Goal: Communication & Community: Participate in discussion

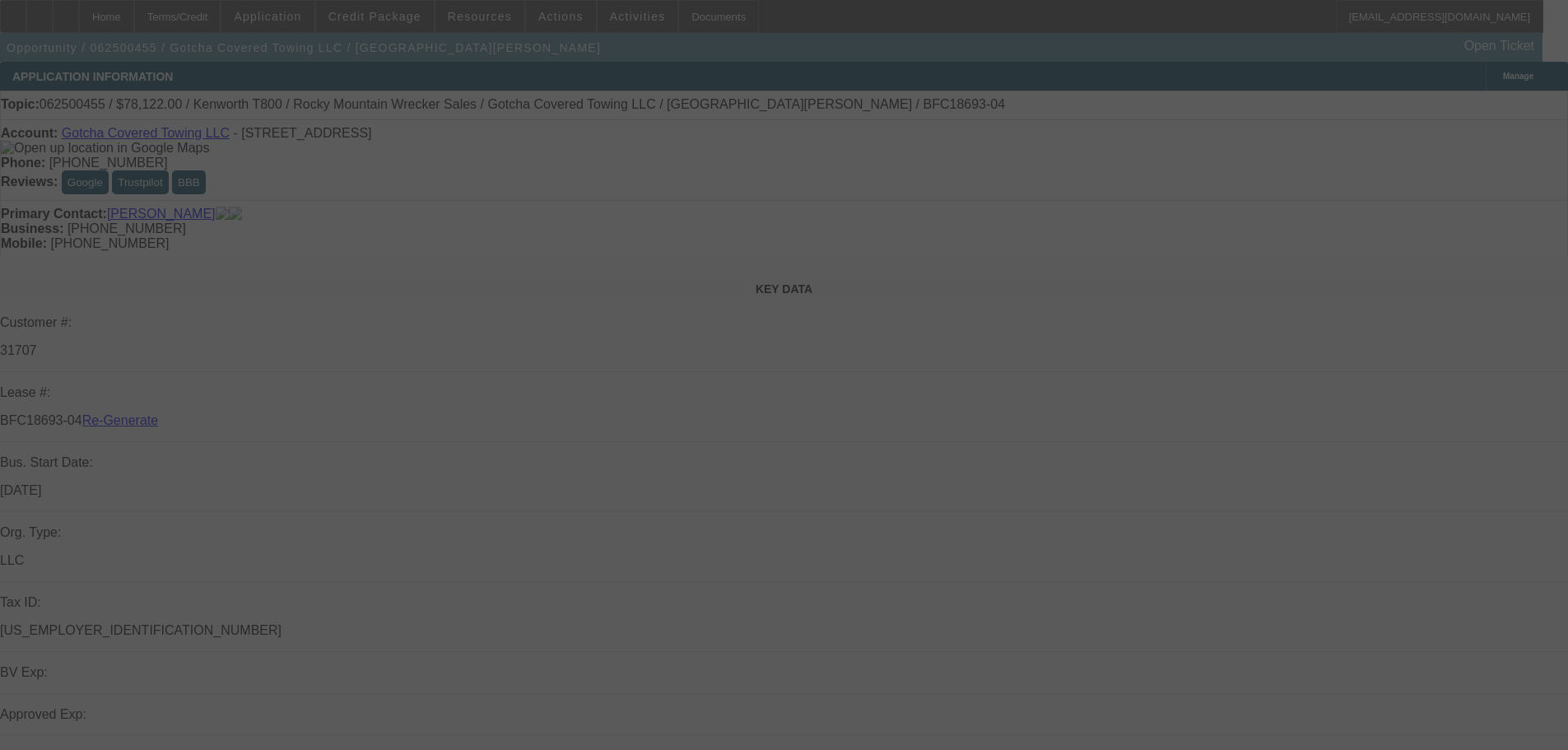
select select "4"
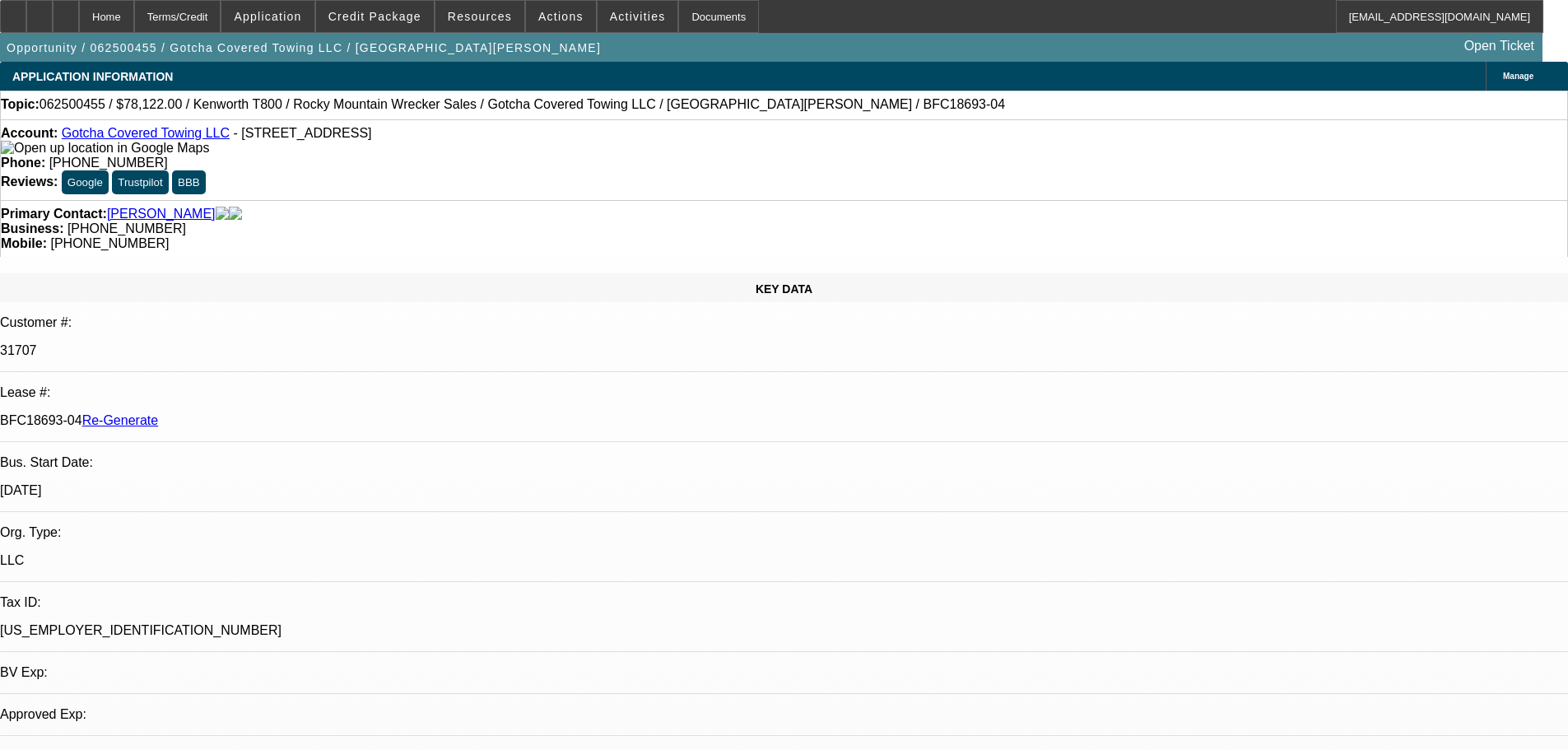
select select "0"
select select "3"
select select "0.1"
select select "4"
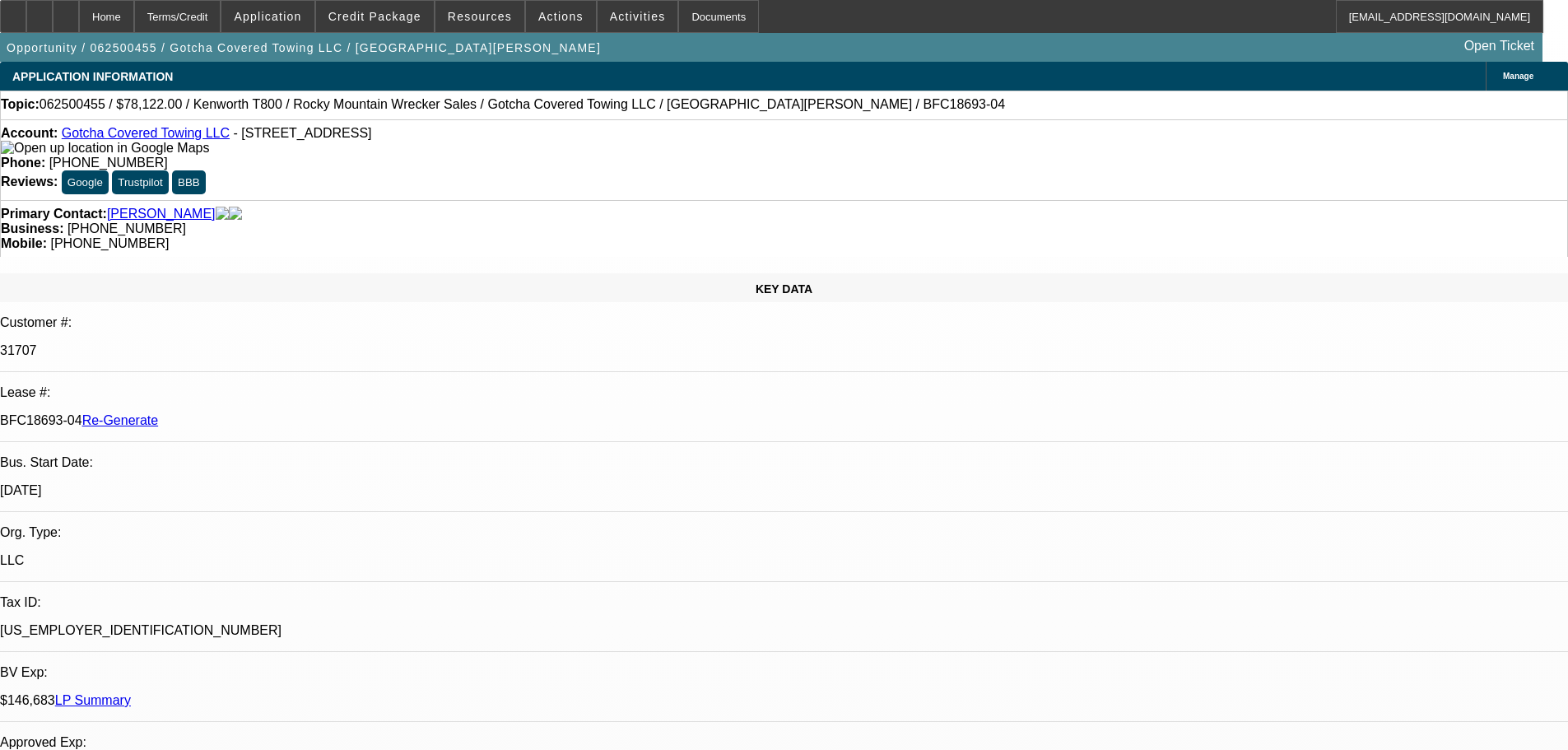
scroll to position [247, 0]
click at [611, 11] on span "Activities" at bounding box center [637, 16] width 56 height 13
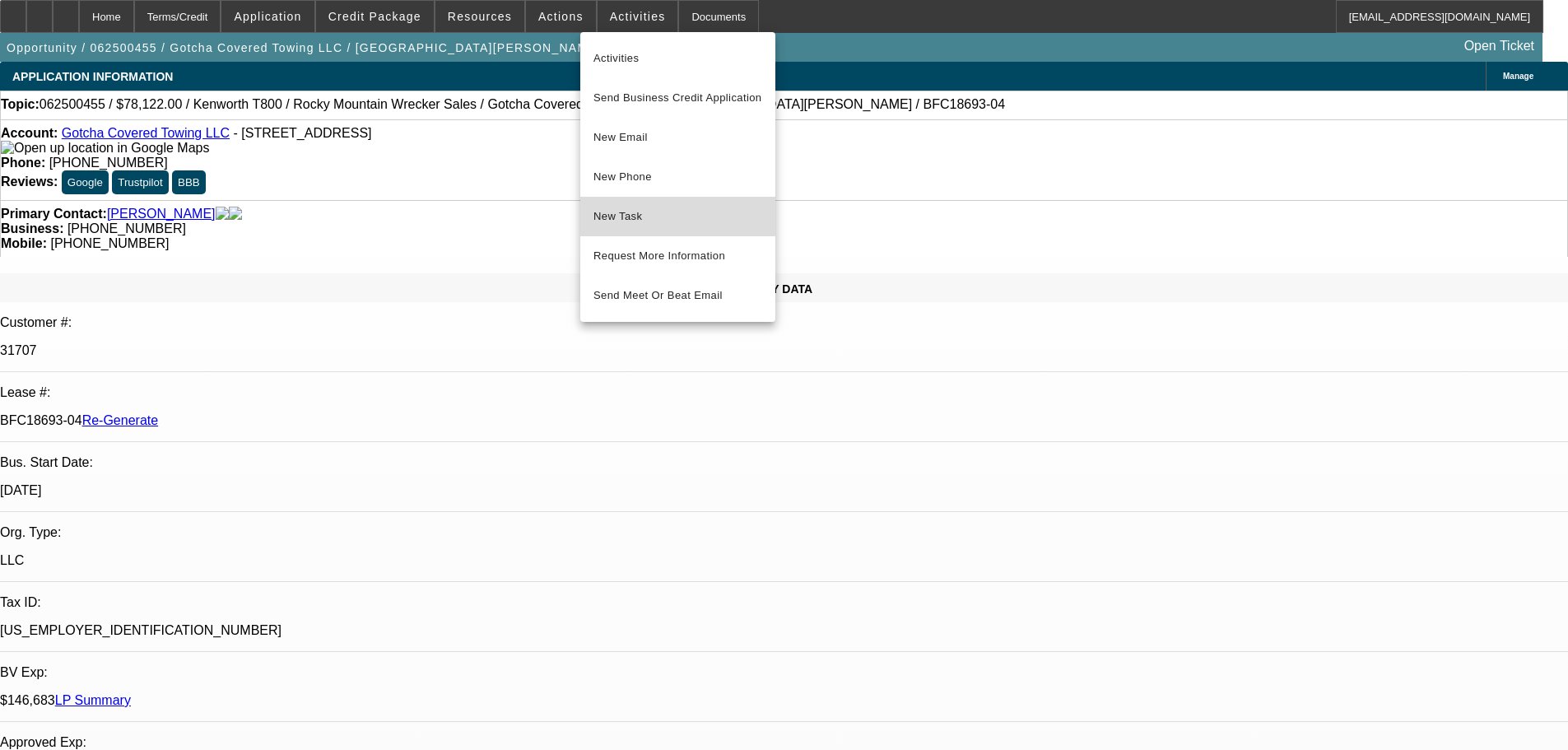
click at [653, 216] on span "New Task" at bounding box center [677, 217] width 169 height 20
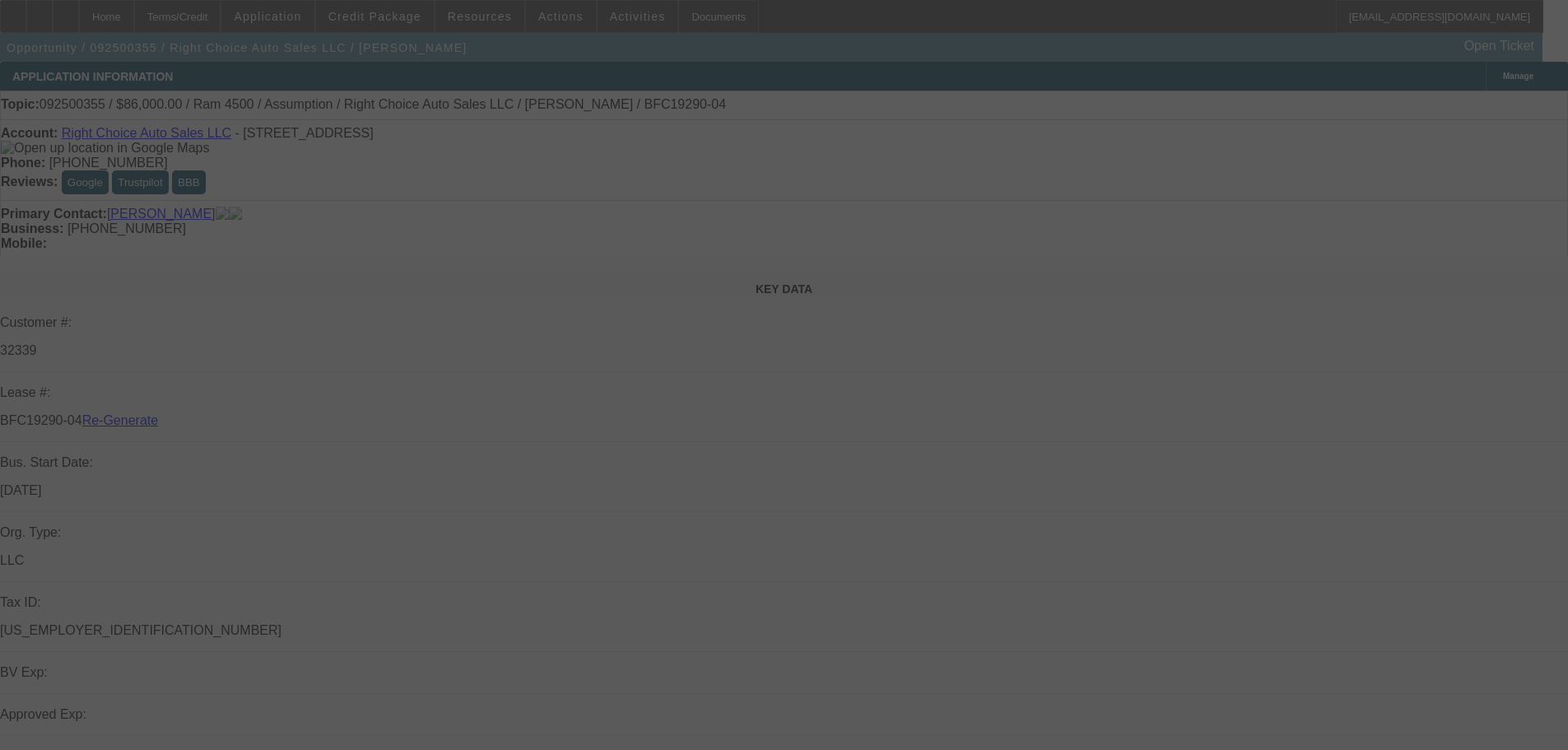
select select "4"
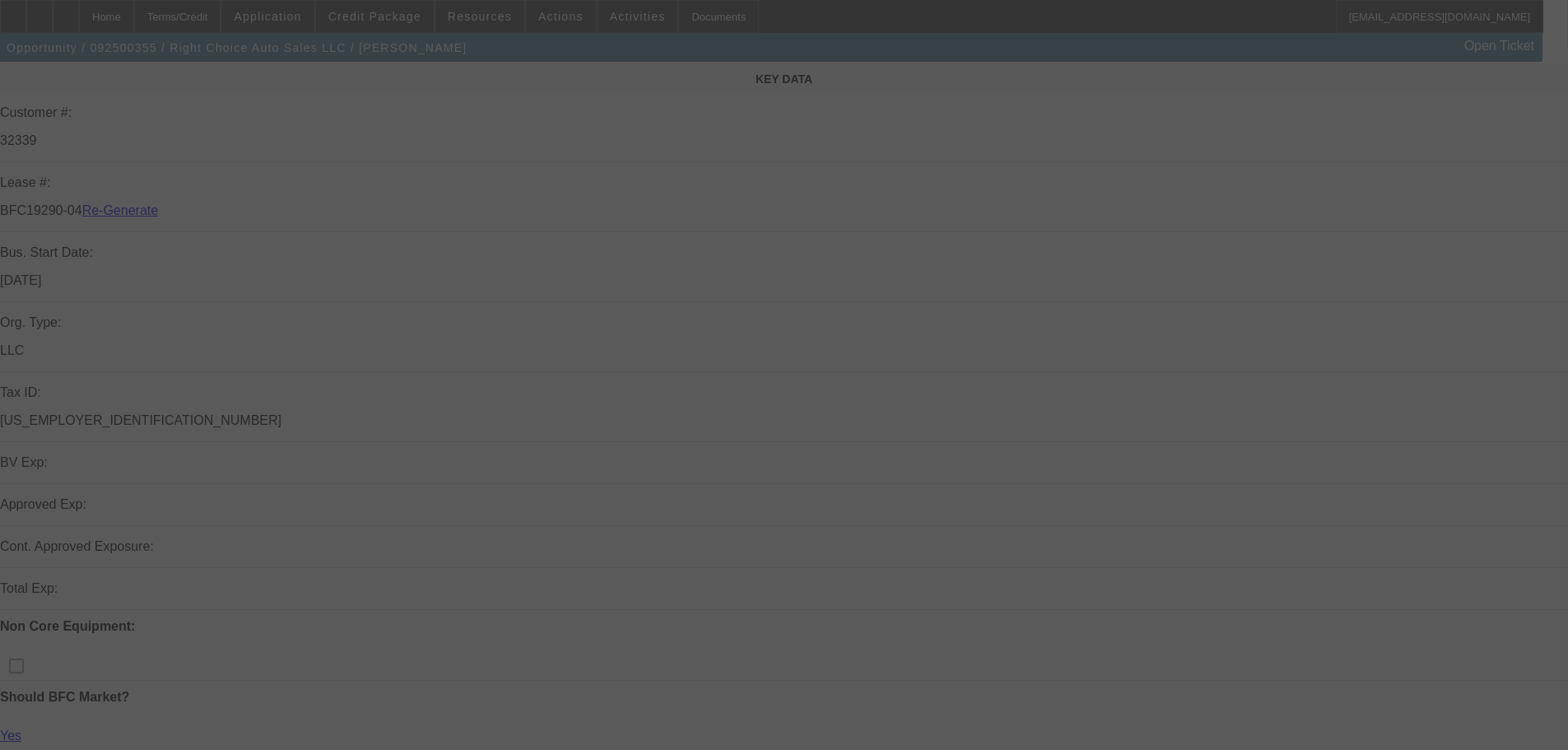
scroll to position [330, 0]
click at [812, 353] on div at bounding box center [784, 375] width 1568 height 750
select select "0"
select select "2"
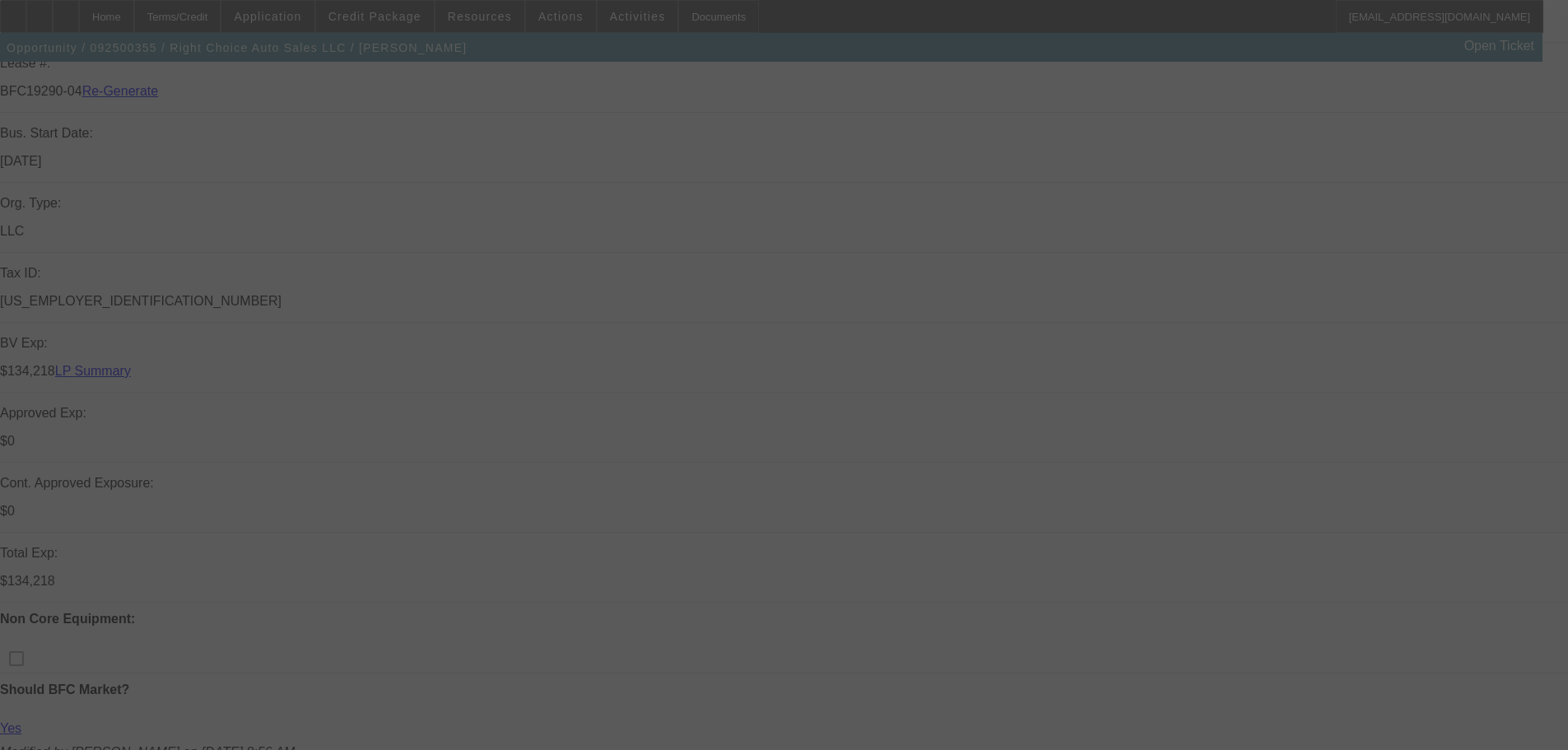
select select "0"
select select "4"
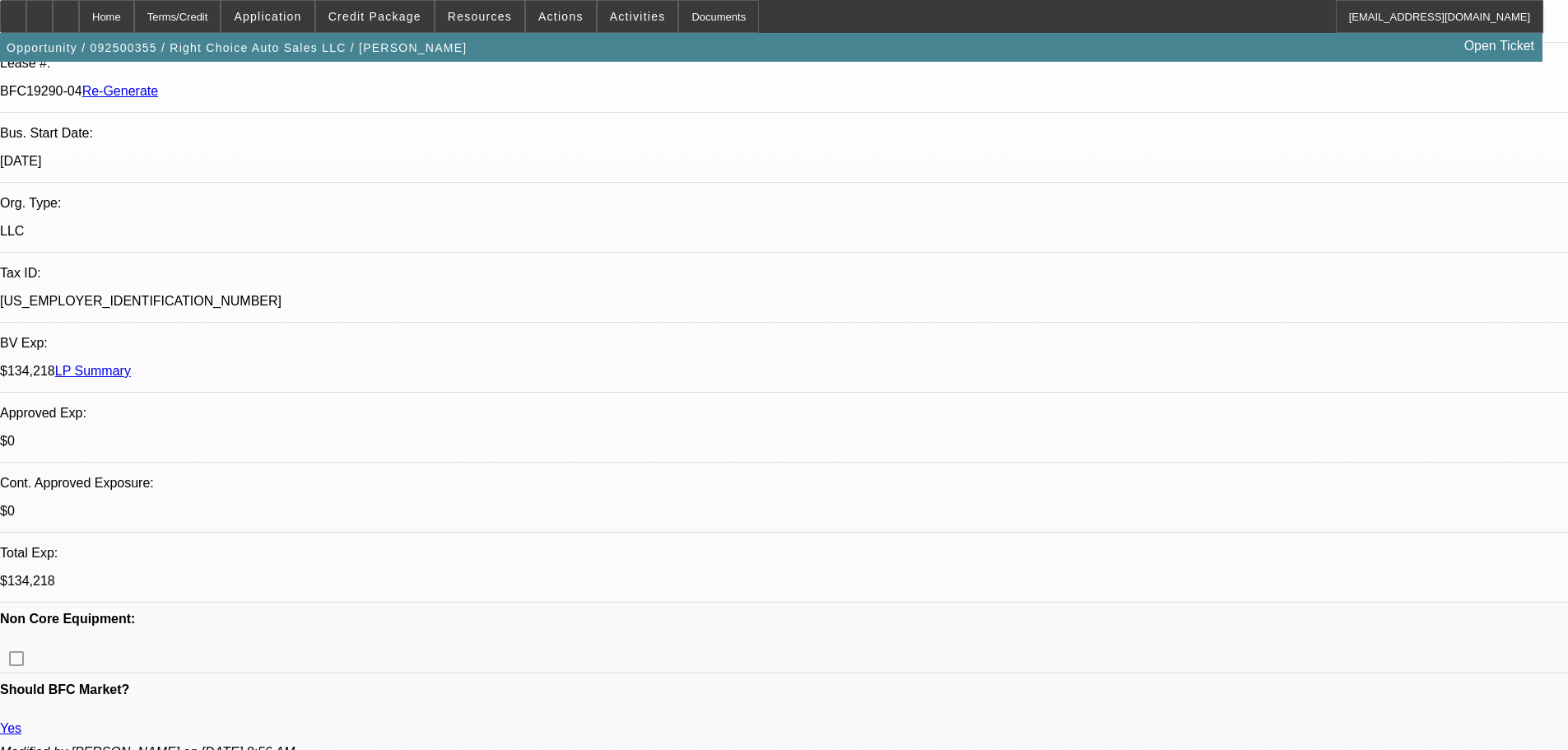
scroll to position [1153, 0]
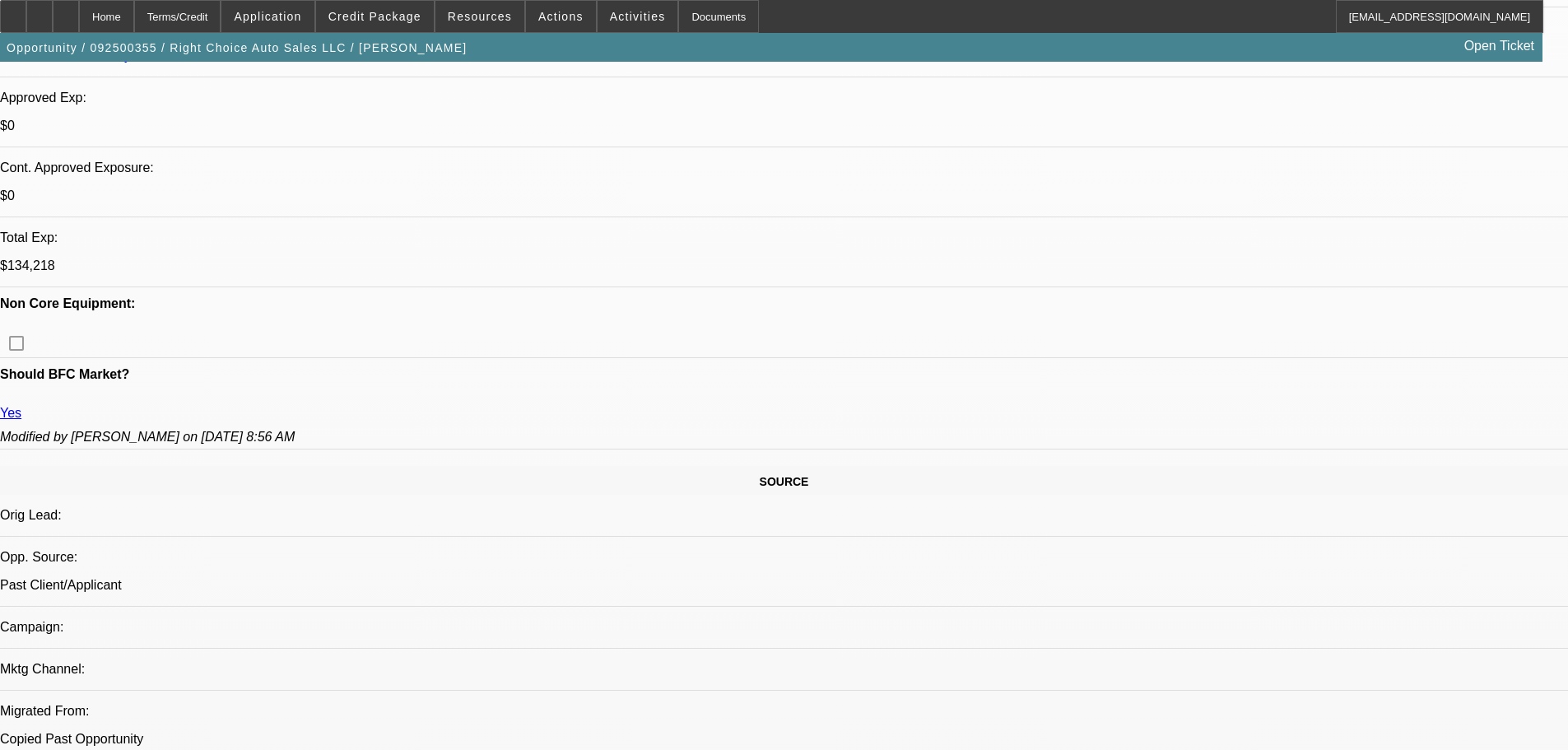
scroll to position [659, 0]
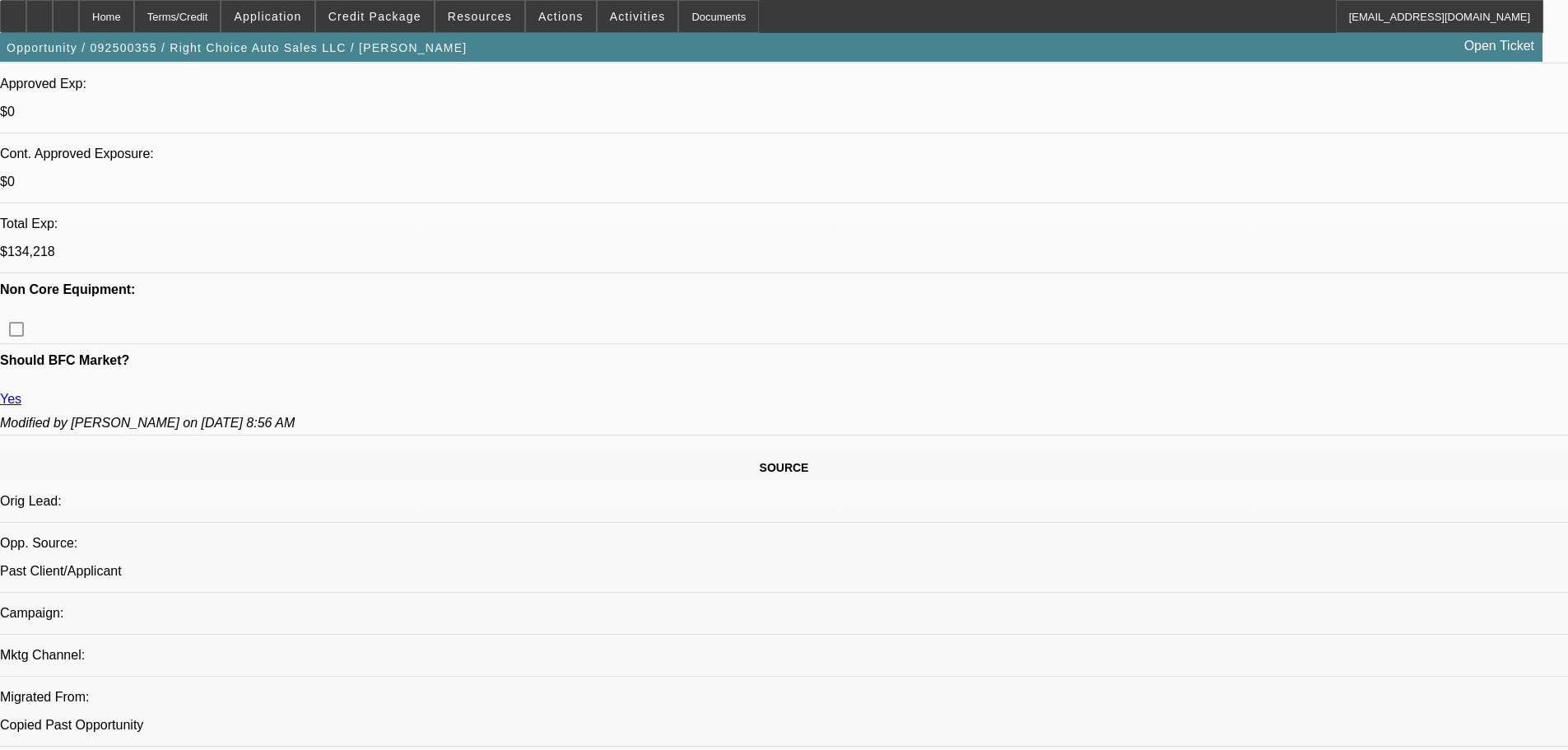
scroll to position [0, 0]
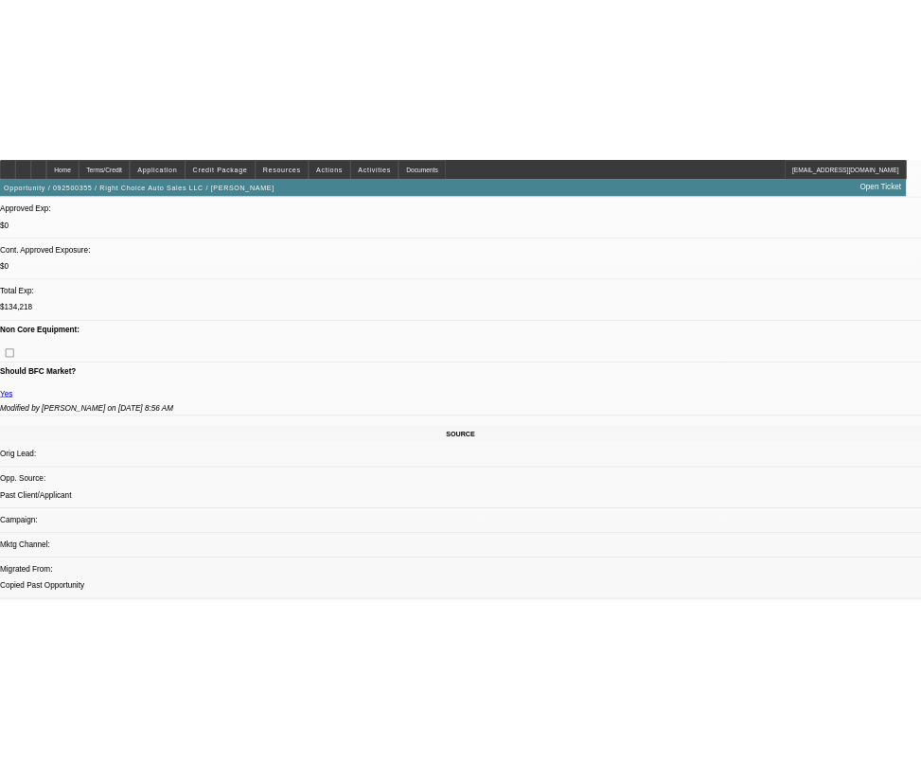
scroll to position [2839, 0]
